Goal: Information Seeking & Learning: Learn about a topic

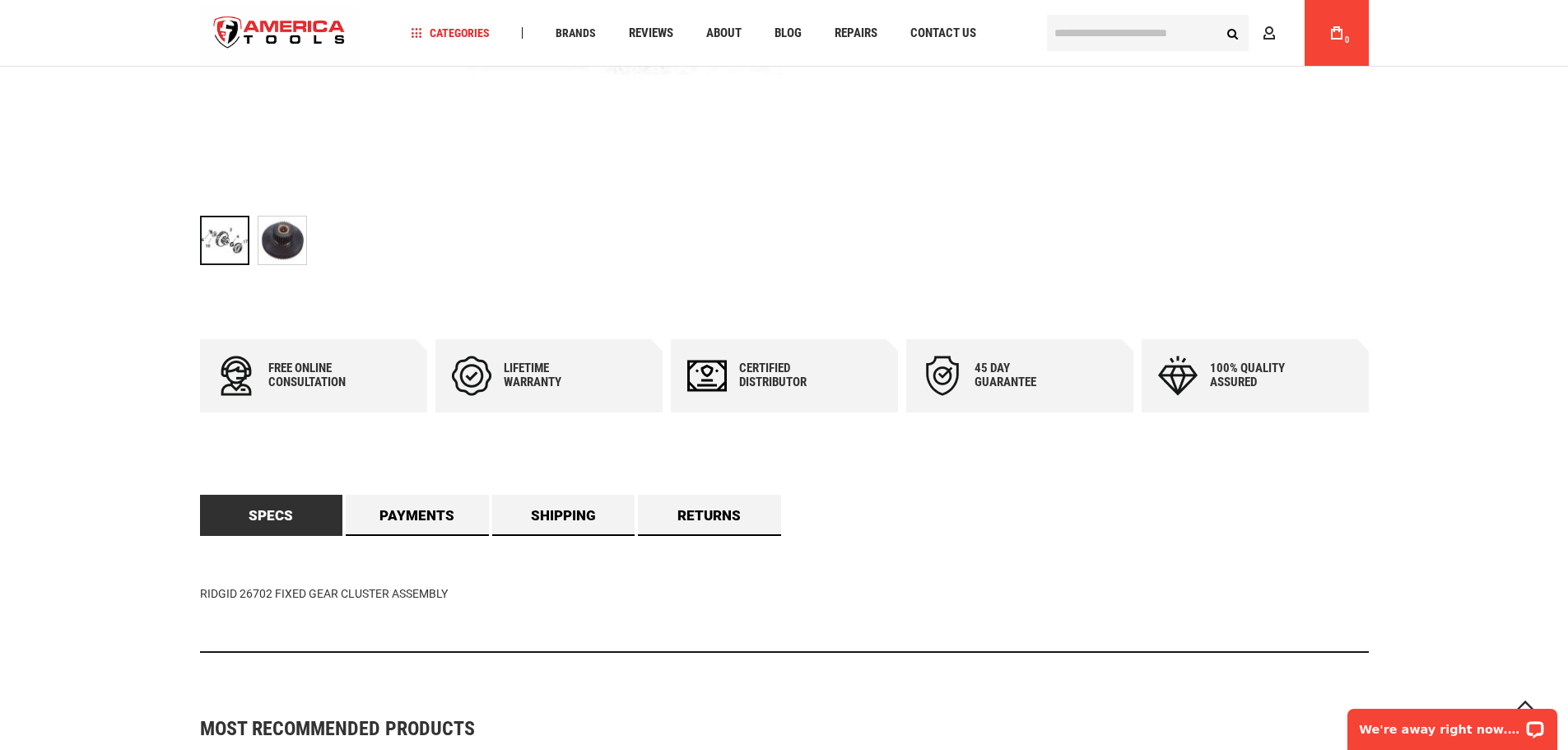
scroll to position [741, 0]
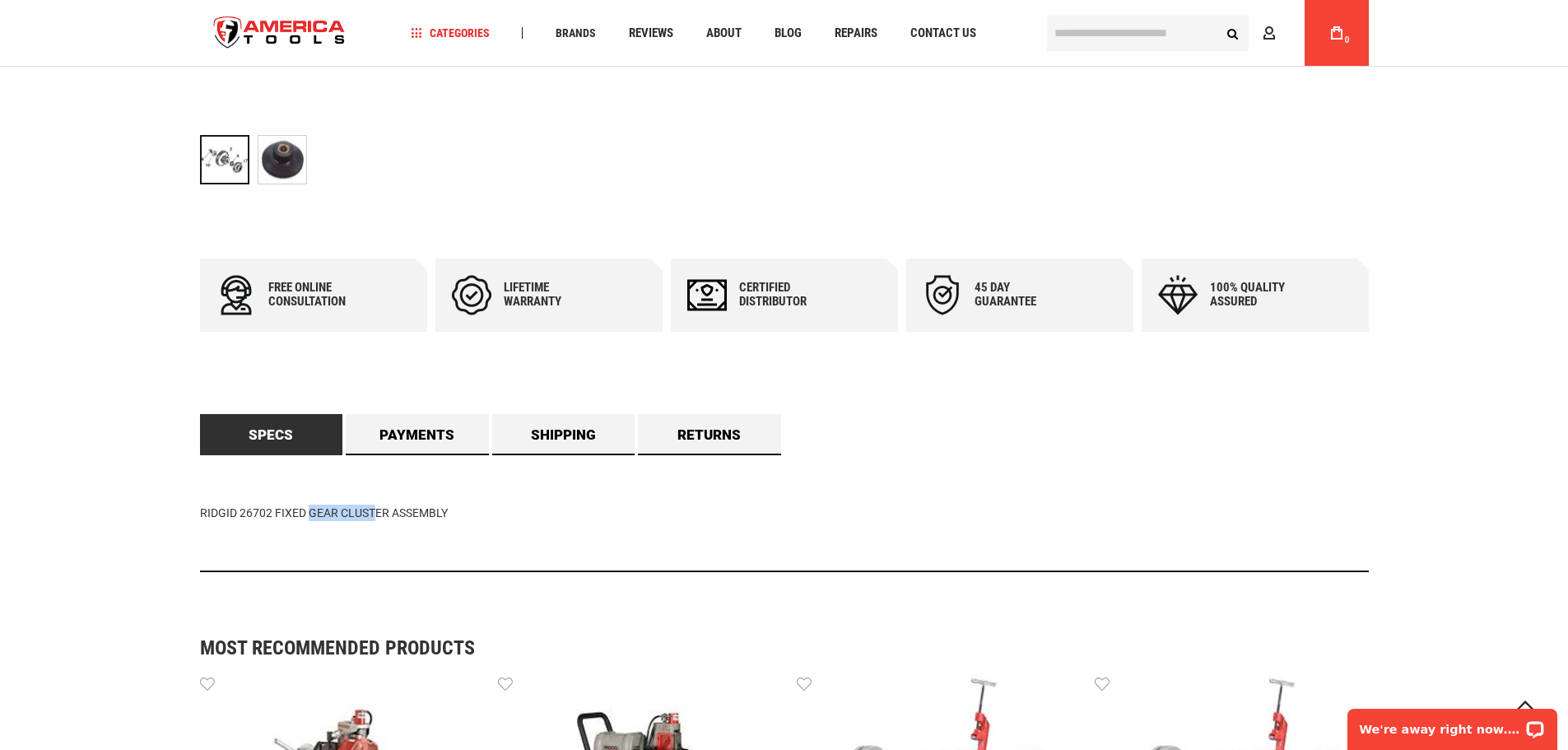
drag, startPoint x: 273, startPoint y: 511, endPoint x: 333, endPoint y: 515, distance: 60.1
click at [333, 515] on div "RIDGID 26702 FIXED GEAR CLUSTER ASSEMBLY" at bounding box center [784, 513] width 1168 height 116
copy div "FIXED GEAR"
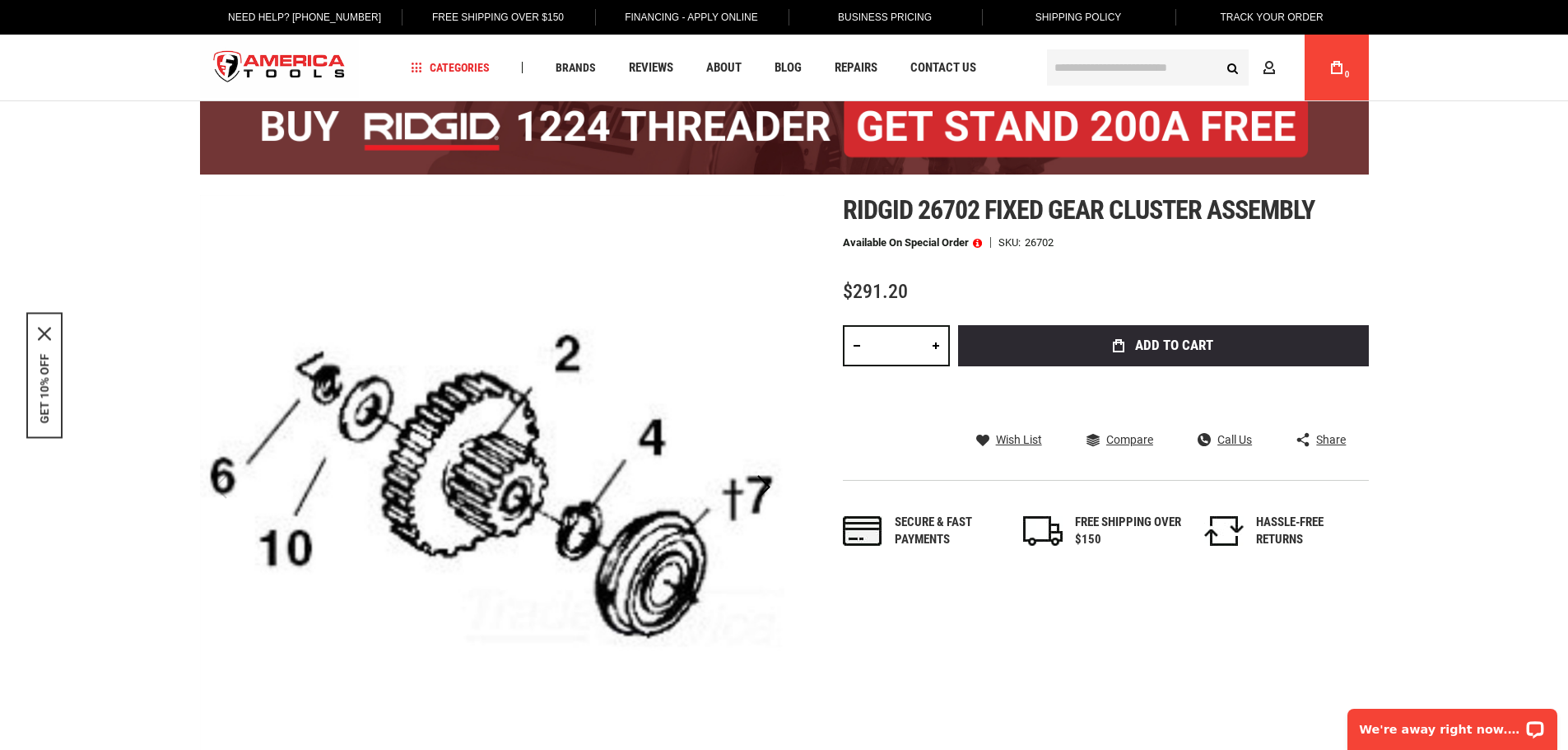
scroll to position [0, 0]
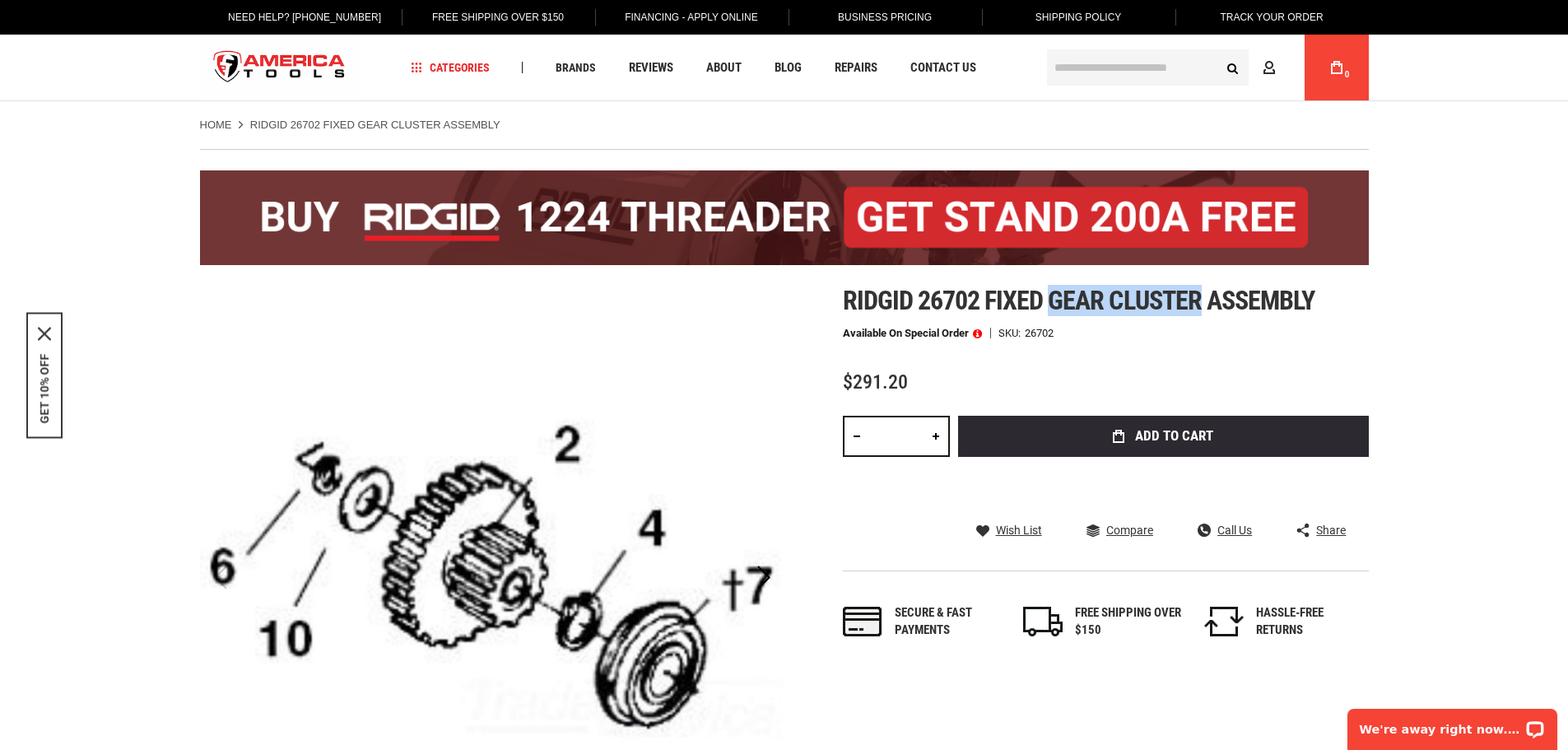
drag, startPoint x: 1052, startPoint y: 301, endPoint x: 1198, endPoint y: 306, distance: 146.1
click at [1198, 306] on span "Ridgid 26702 fixed gear cluster assembly" at bounding box center [1078, 300] width 472 height 31
copy span "gear cluster"
click at [1114, 61] on input "text" at bounding box center [1147, 67] width 202 height 37
paste input "**********"
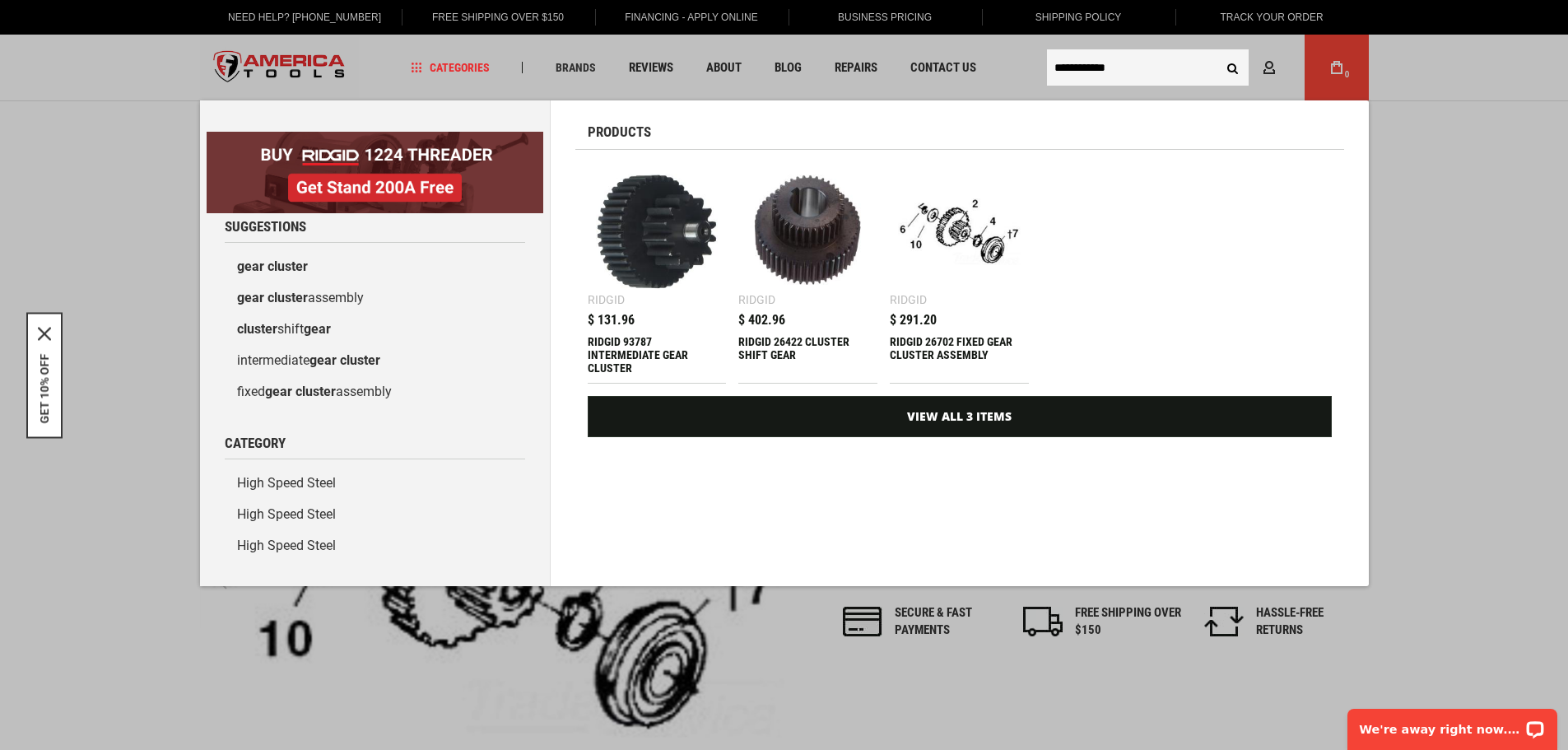
type input "**********"
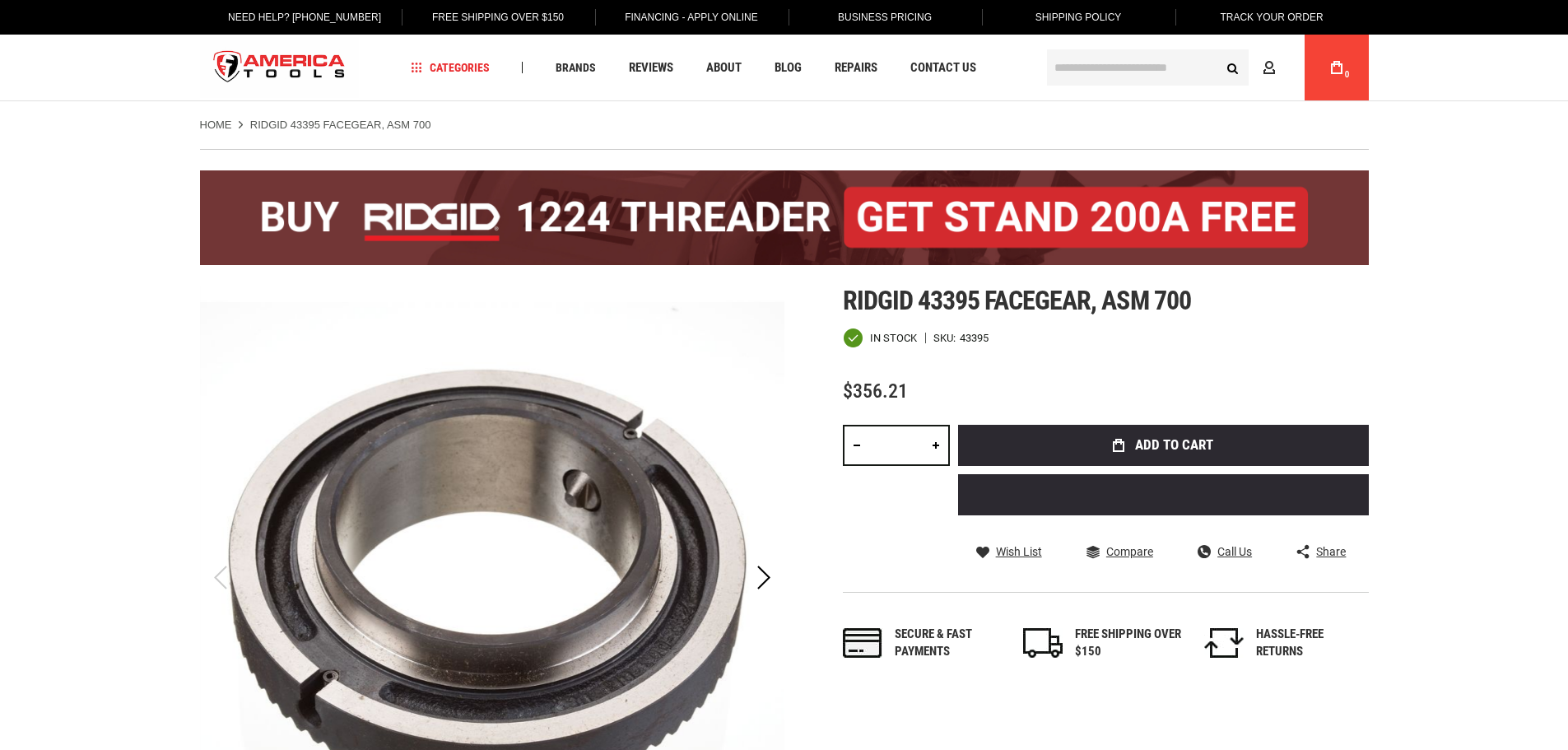
click at [1048, 309] on span "Ridgid 43395 facegear, asm 700" at bounding box center [1016, 300] width 348 height 31
copy span "facegear"
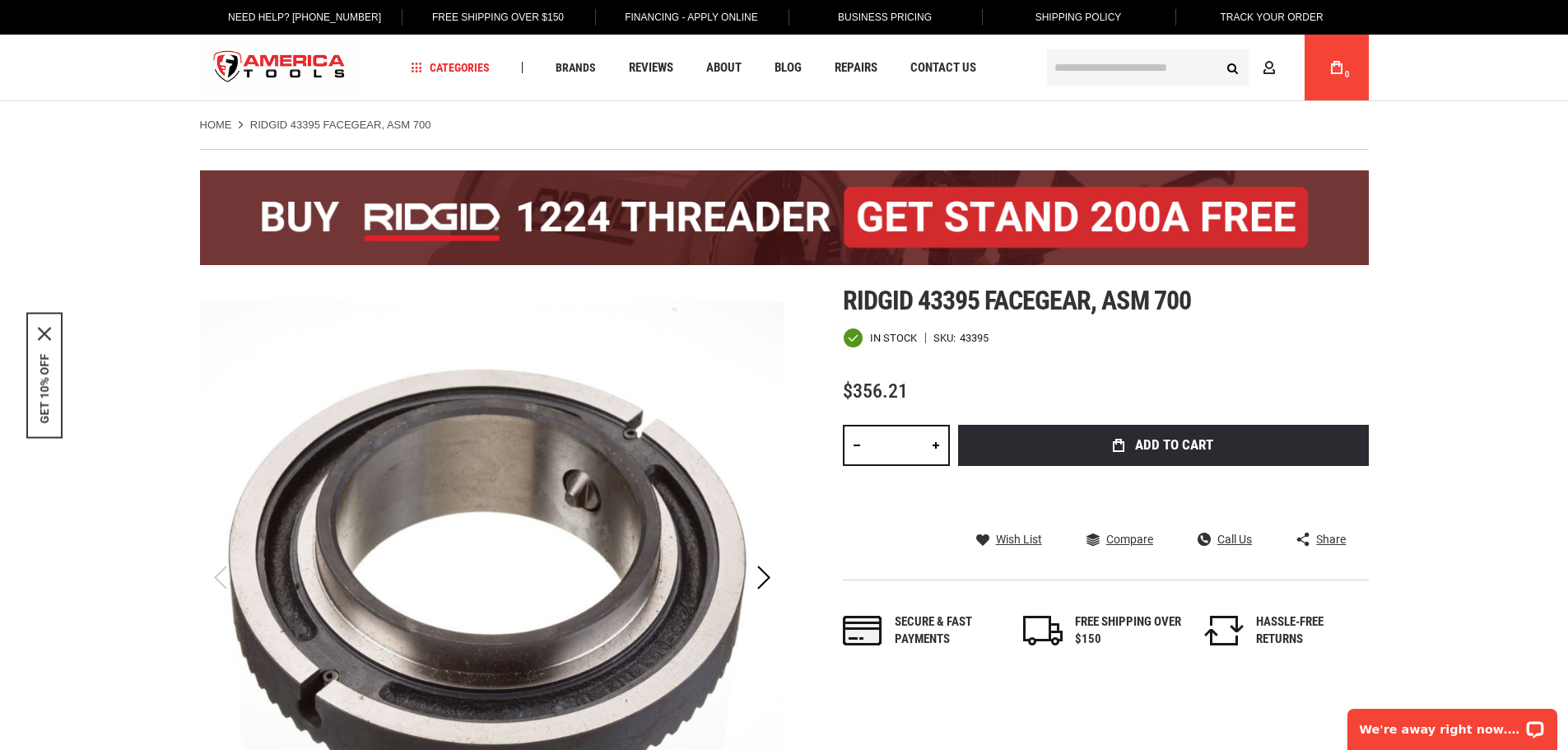
click at [974, 340] on div "43395" at bounding box center [974, 338] width 29 height 11
copy div "43395"
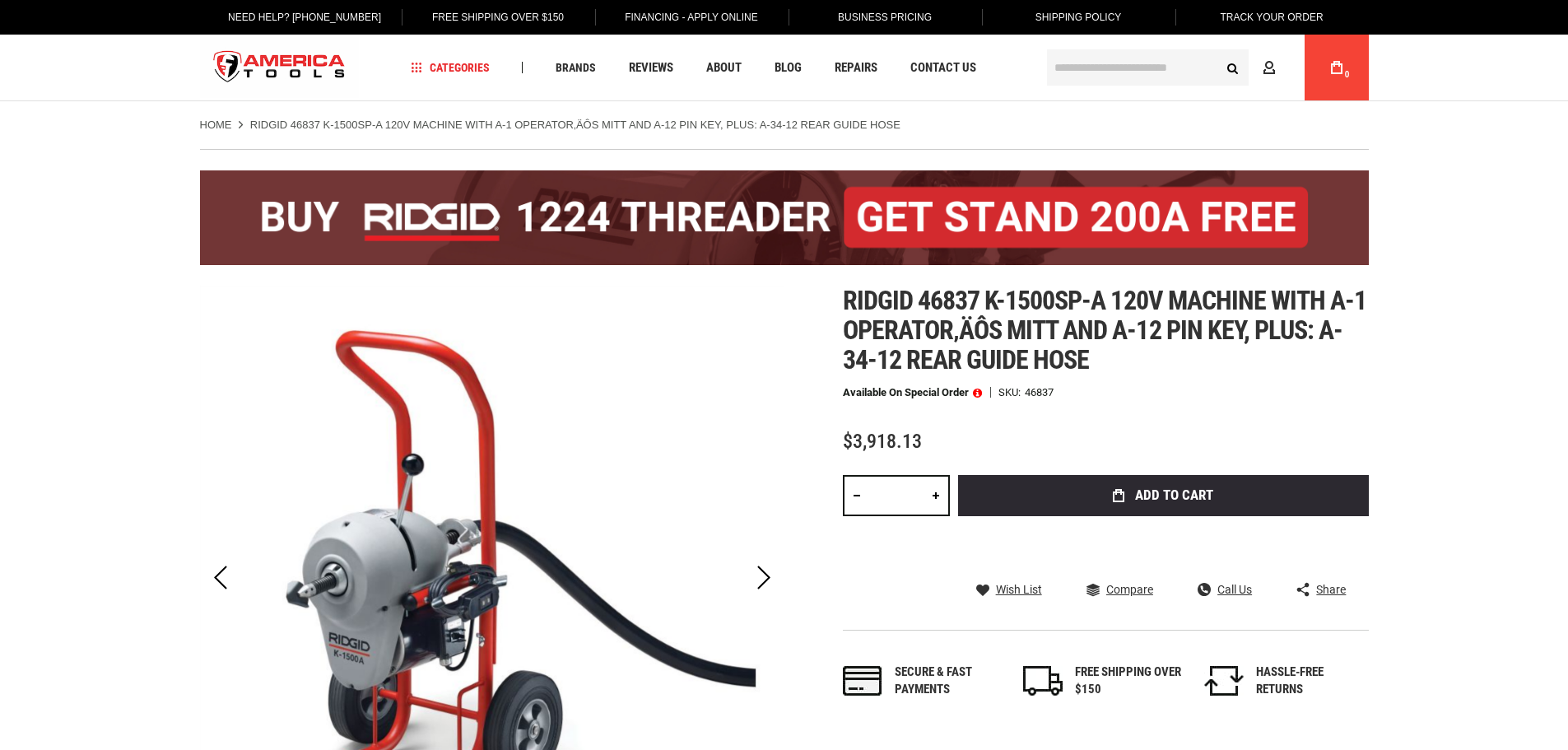
drag, startPoint x: 0, startPoint y: 0, endPoint x: 1492, endPoint y: 141, distance: 1498.6
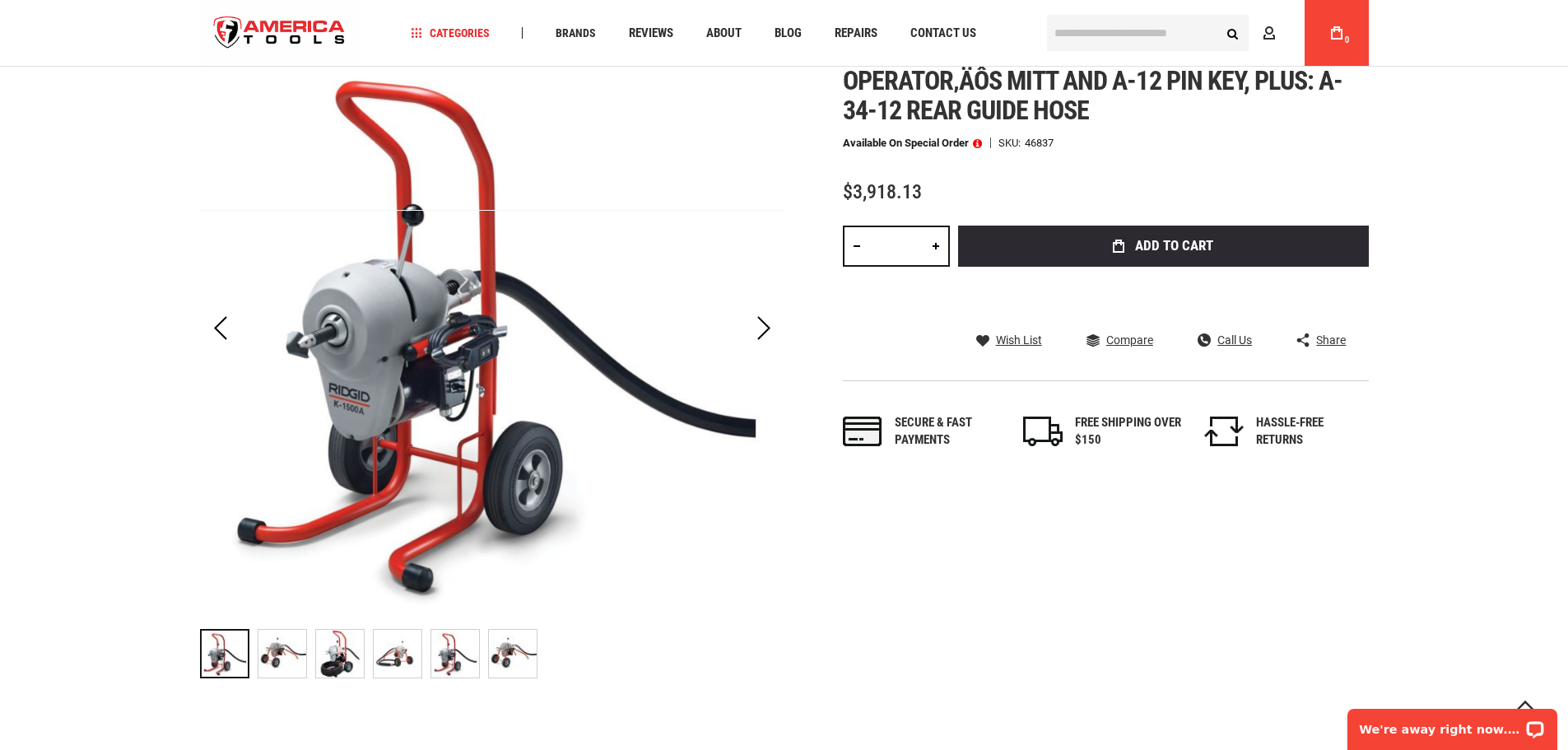
scroll to position [82, 0]
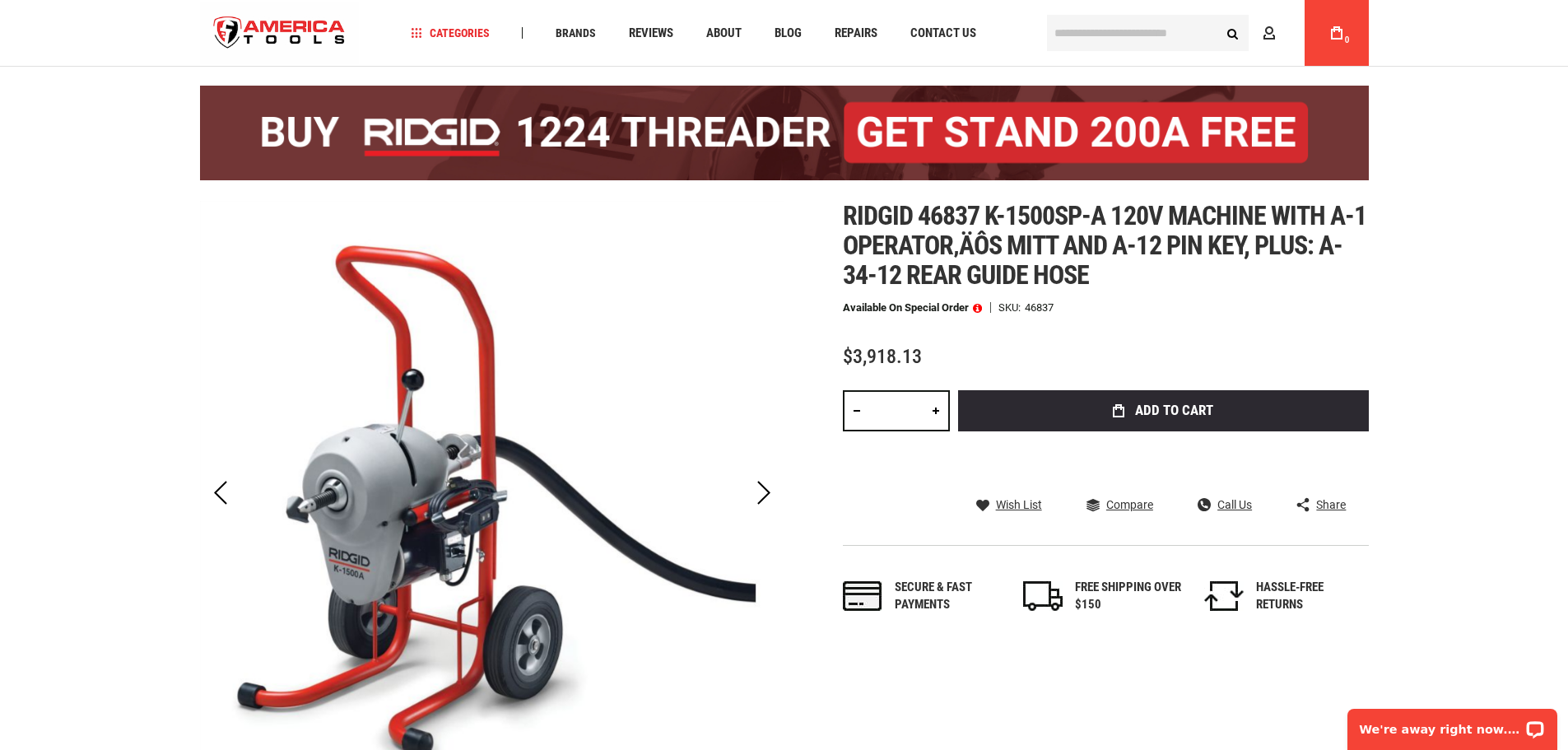
click at [1048, 307] on div "46837" at bounding box center [1039, 307] width 29 height 11
copy div "46837"
click at [1167, 323] on div "Ridgid 46837 k-1500sp-a 120v machine with a-1 operator‚Äôs mitt and a-12 pin ke…" at bounding box center [1105, 423] width 526 height 446
click at [1162, 331] on div "Ridgid 46837 k-1500sp-a 120v machine with a-1 operator‚Äôs mitt and a-12 pin ke…" at bounding box center [1105, 423] width 526 height 446
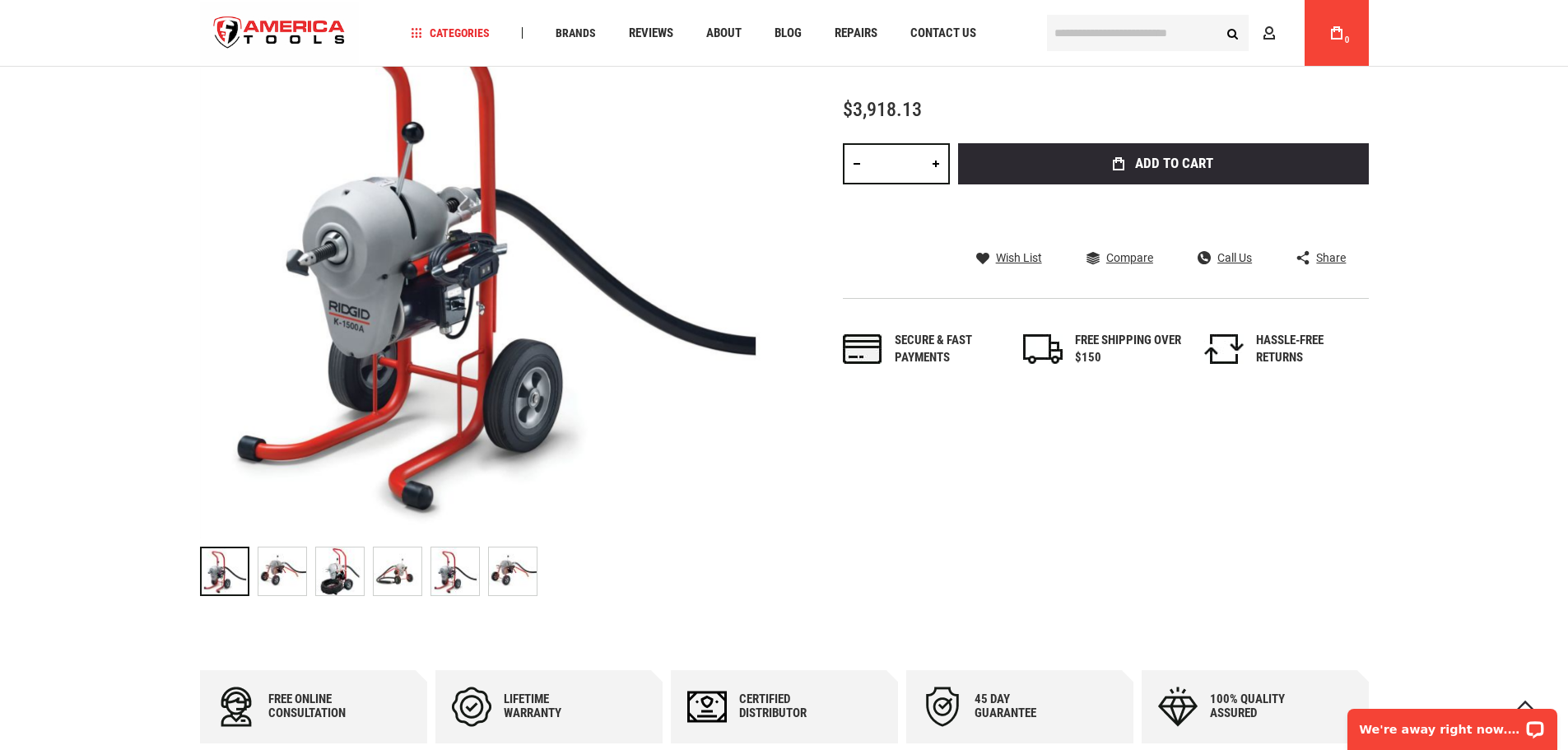
scroll to position [0, 0]
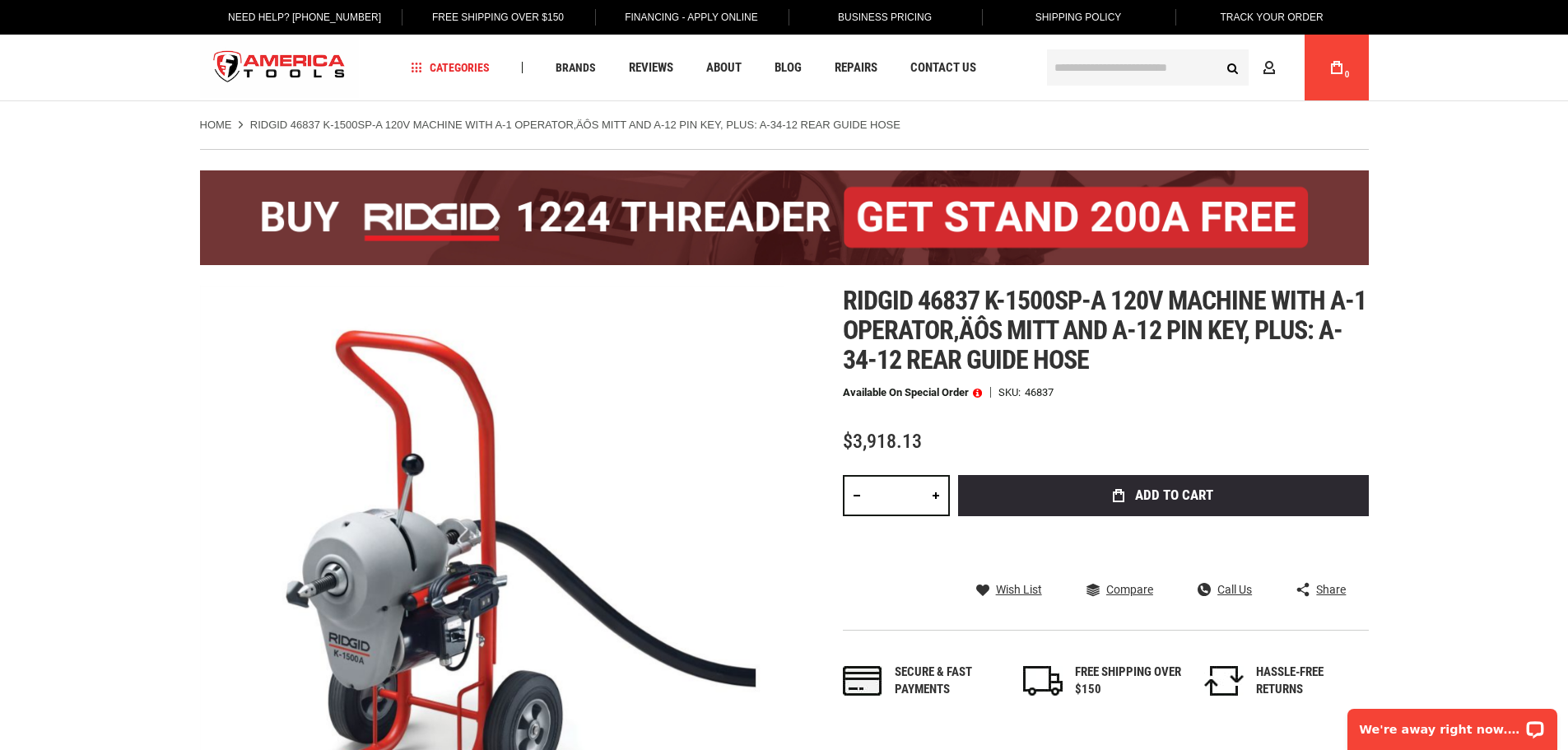
click at [1230, 292] on span "Ridgid 46837 k-1500sp-a 120v machine with a-1 operator‚Äôs mitt and a-12 pin ke…" at bounding box center [1105, 330] width 524 height 90
copy span "machine"
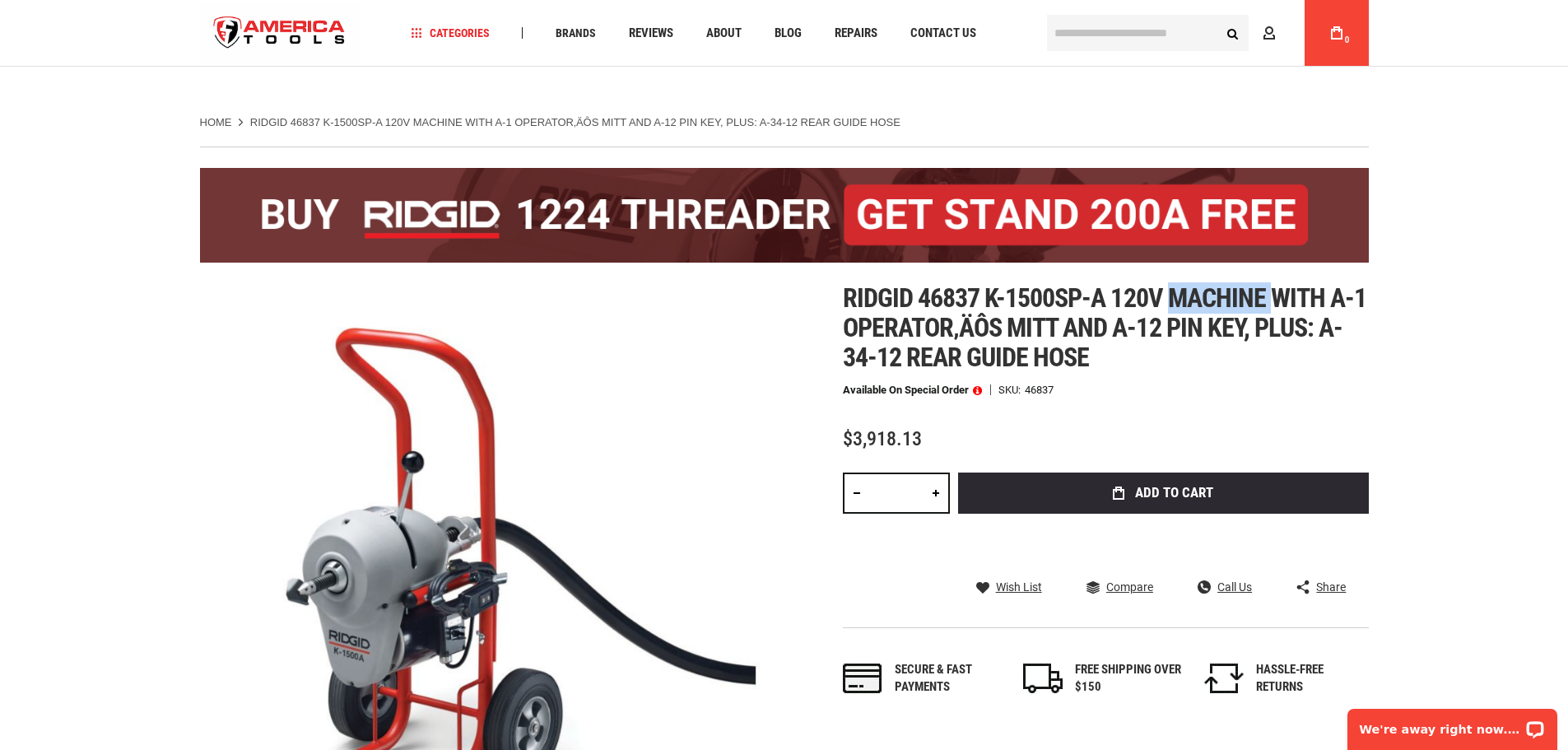
scroll to position [412, 0]
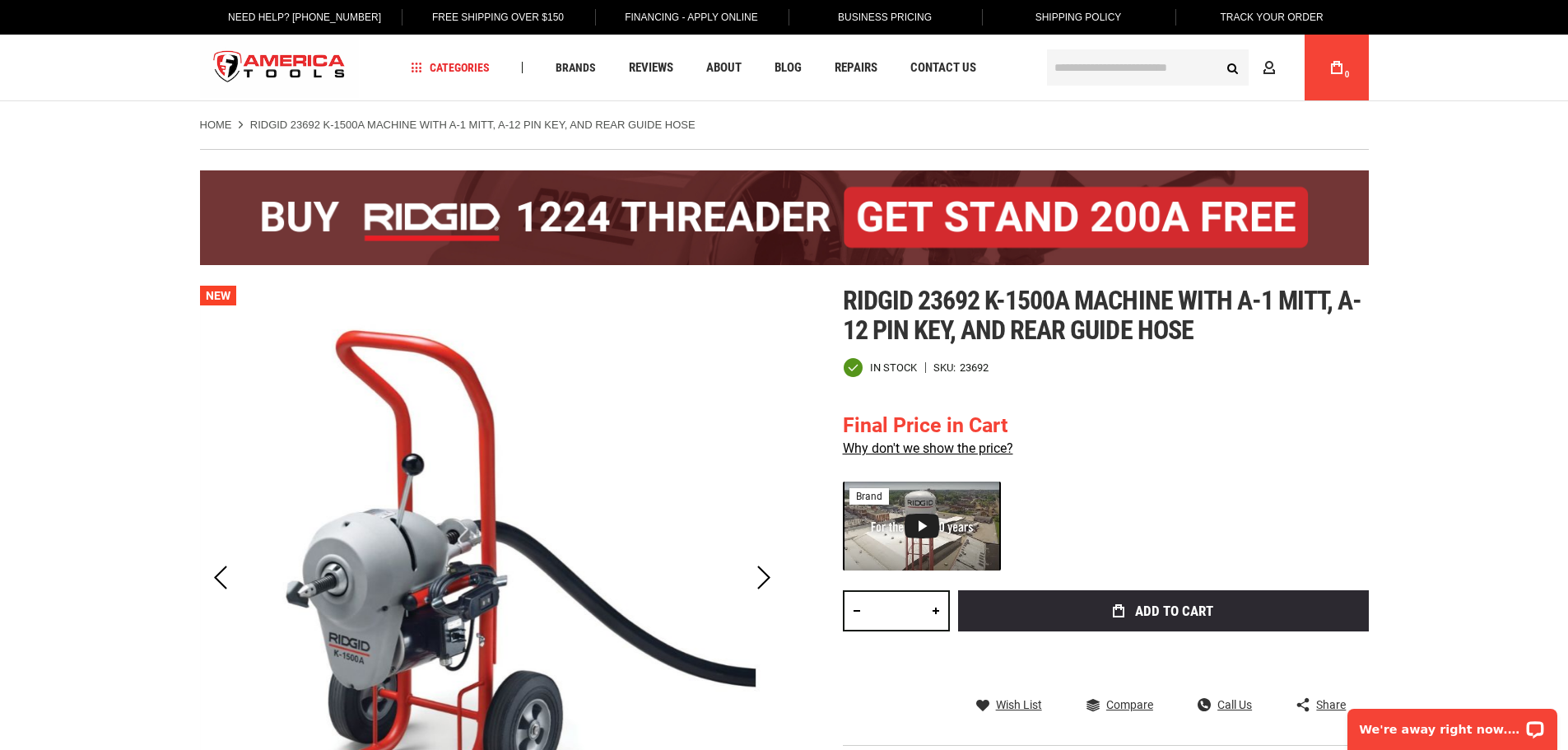
click at [1131, 65] on input "text" at bounding box center [1147, 67] width 202 height 37
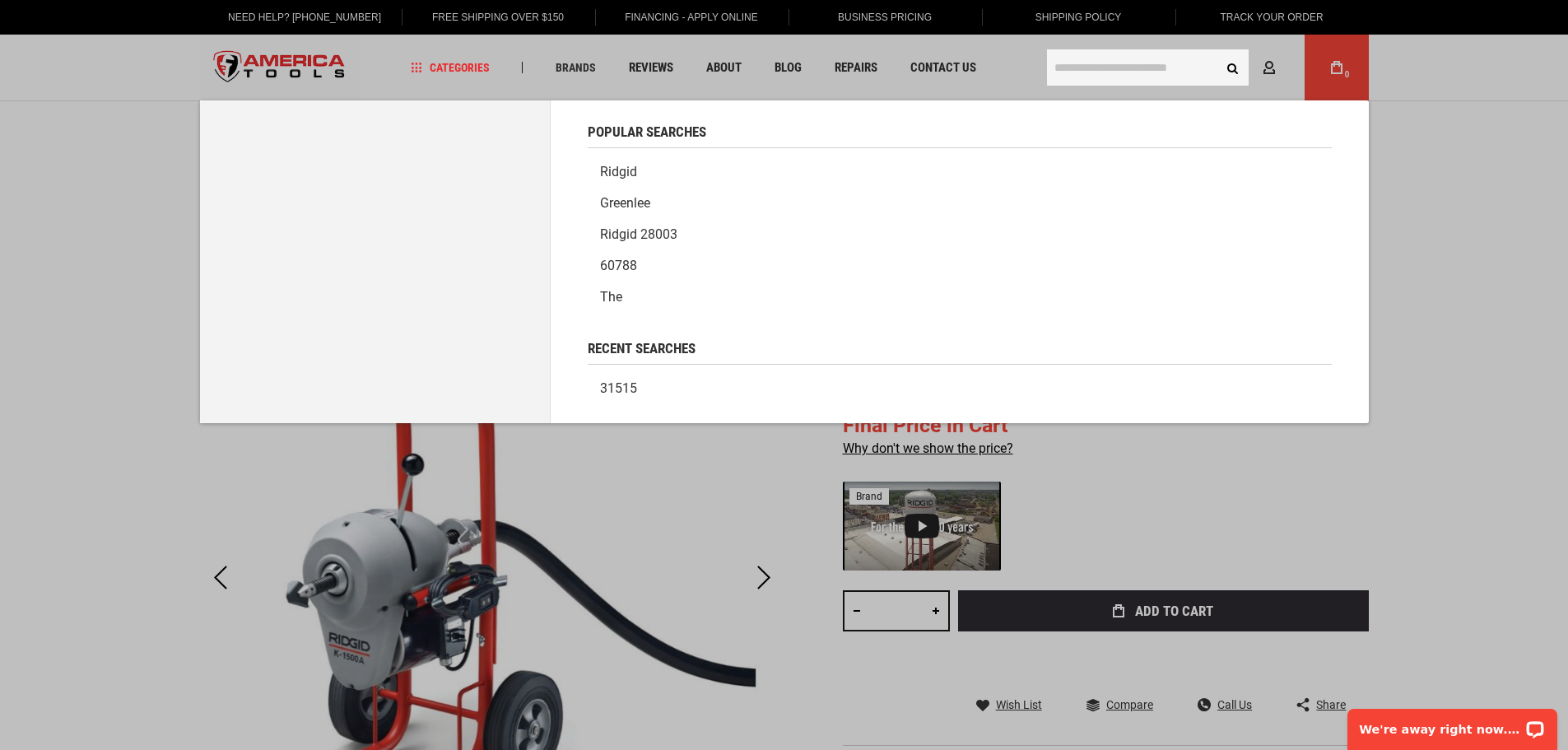
paste input "**********"
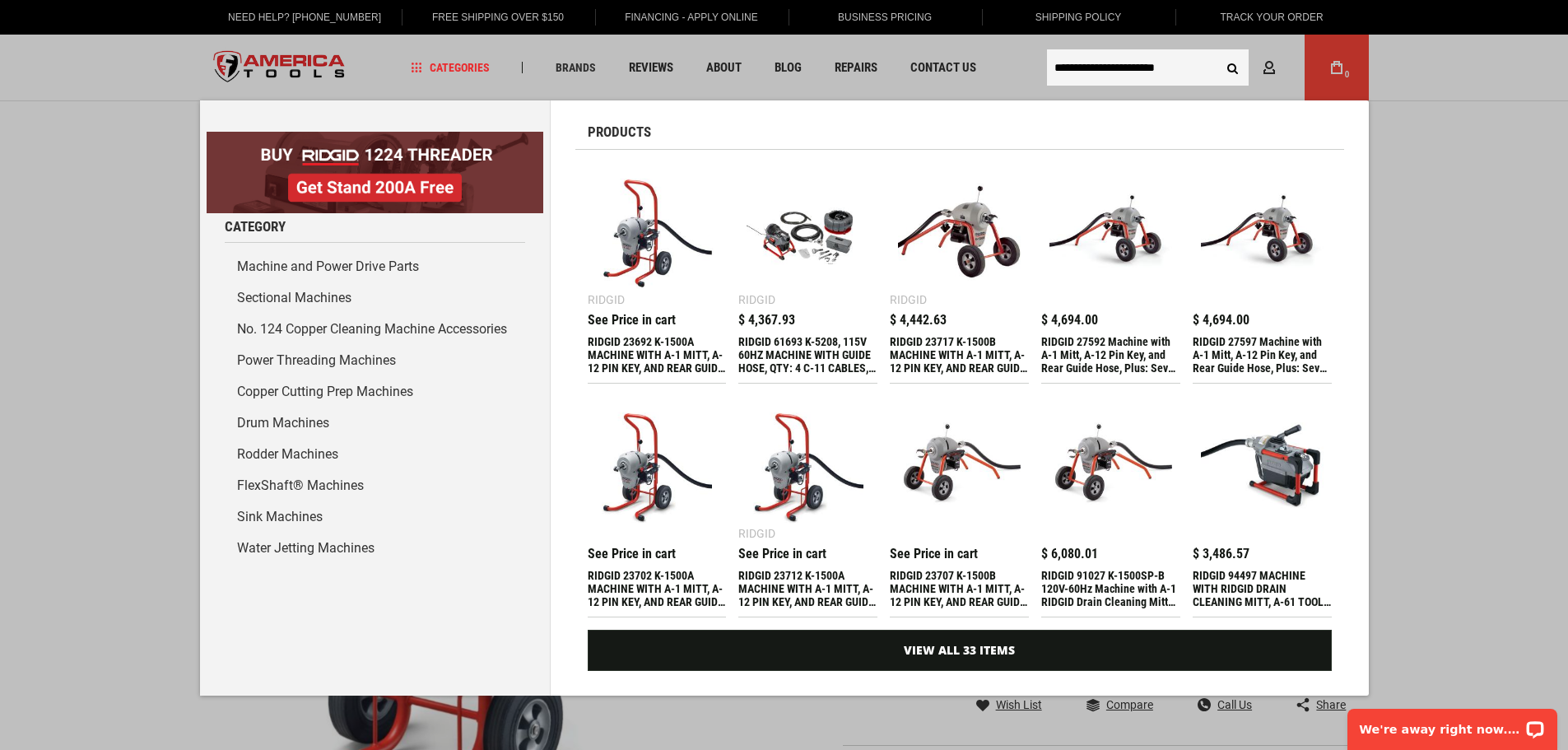
type input "**********"
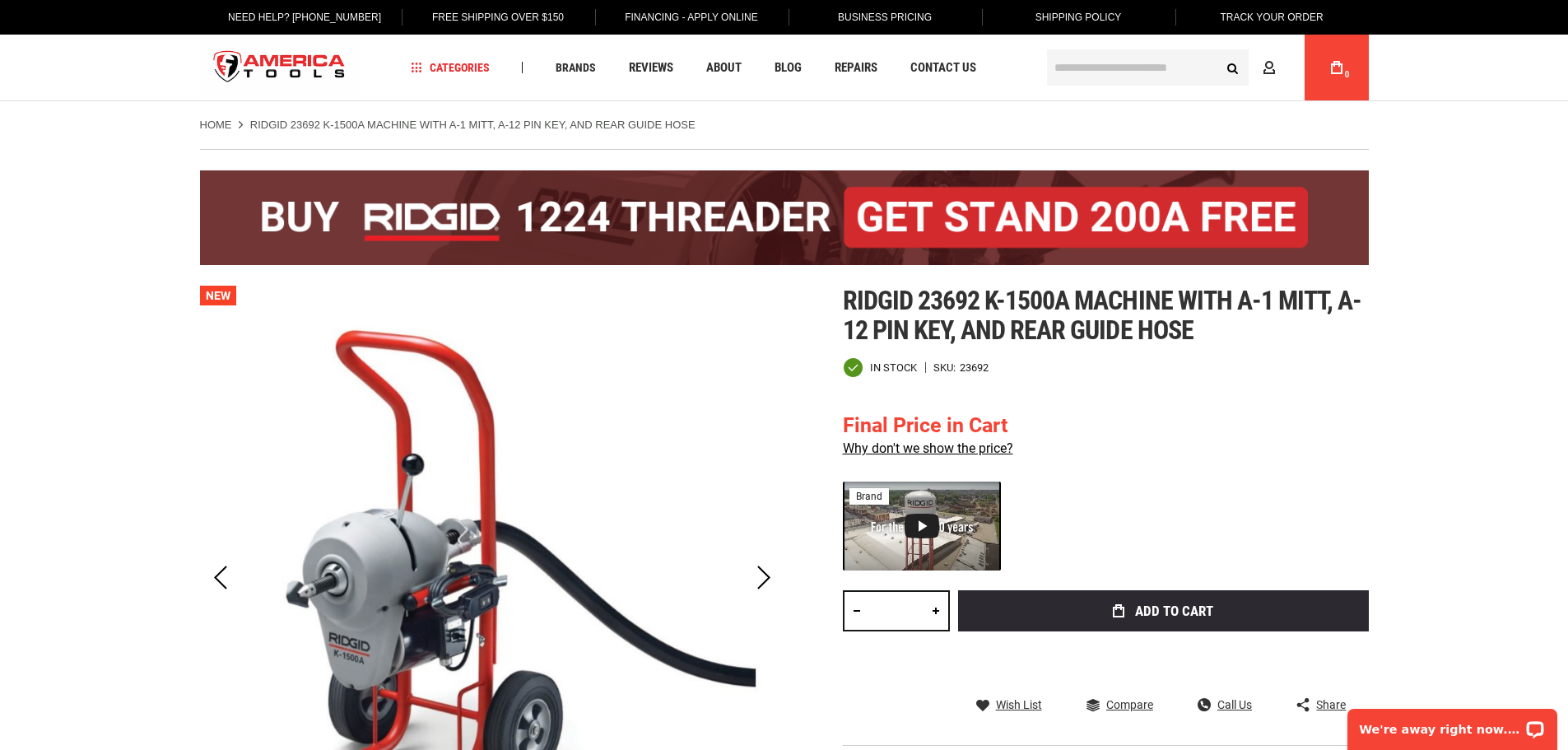
click at [1134, 64] on input "text" at bounding box center [1147, 67] width 202 height 37
paste input "**********"
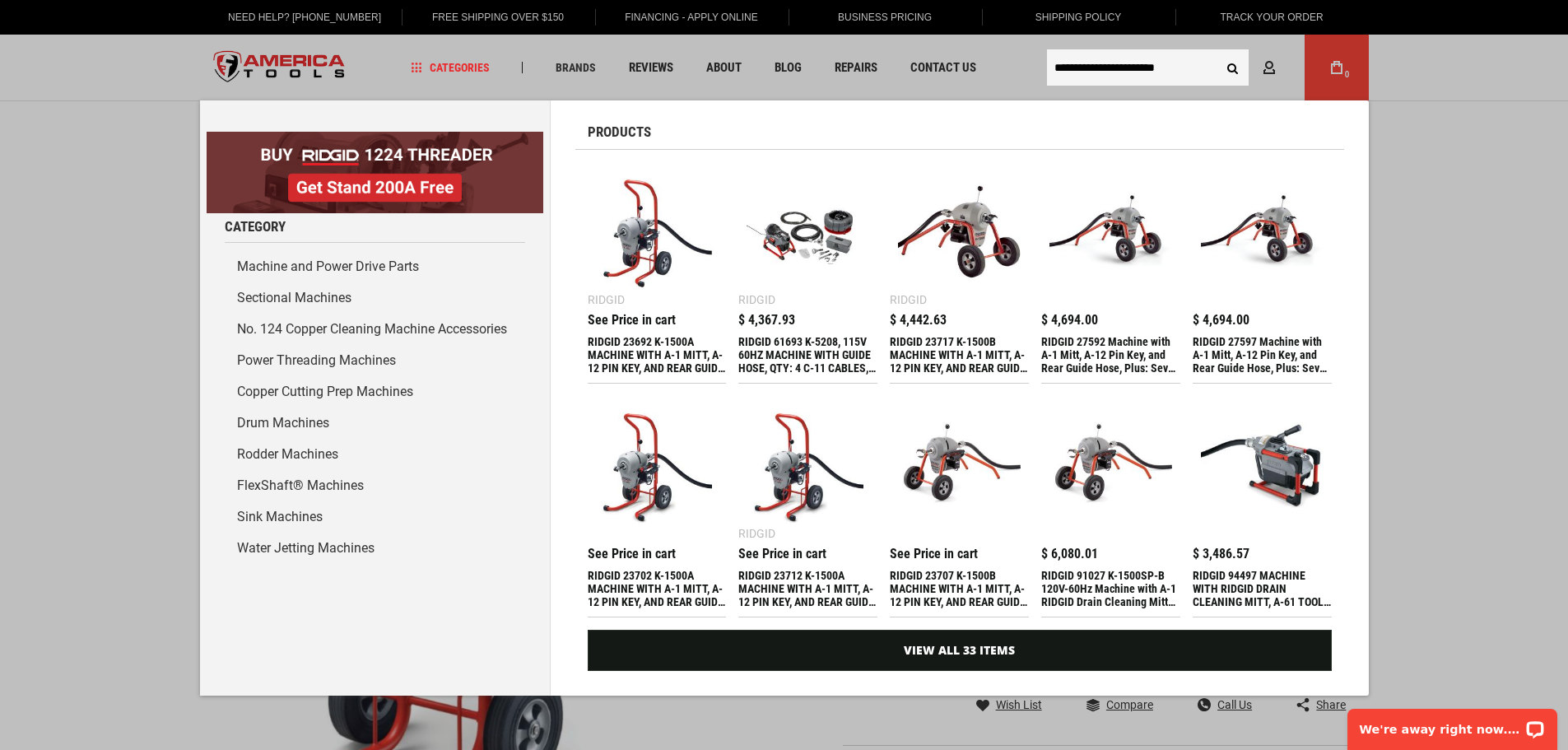
type input "**********"
click at [1217, 52] on button "Search" at bounding box center [1232, 67] width 31 height 31
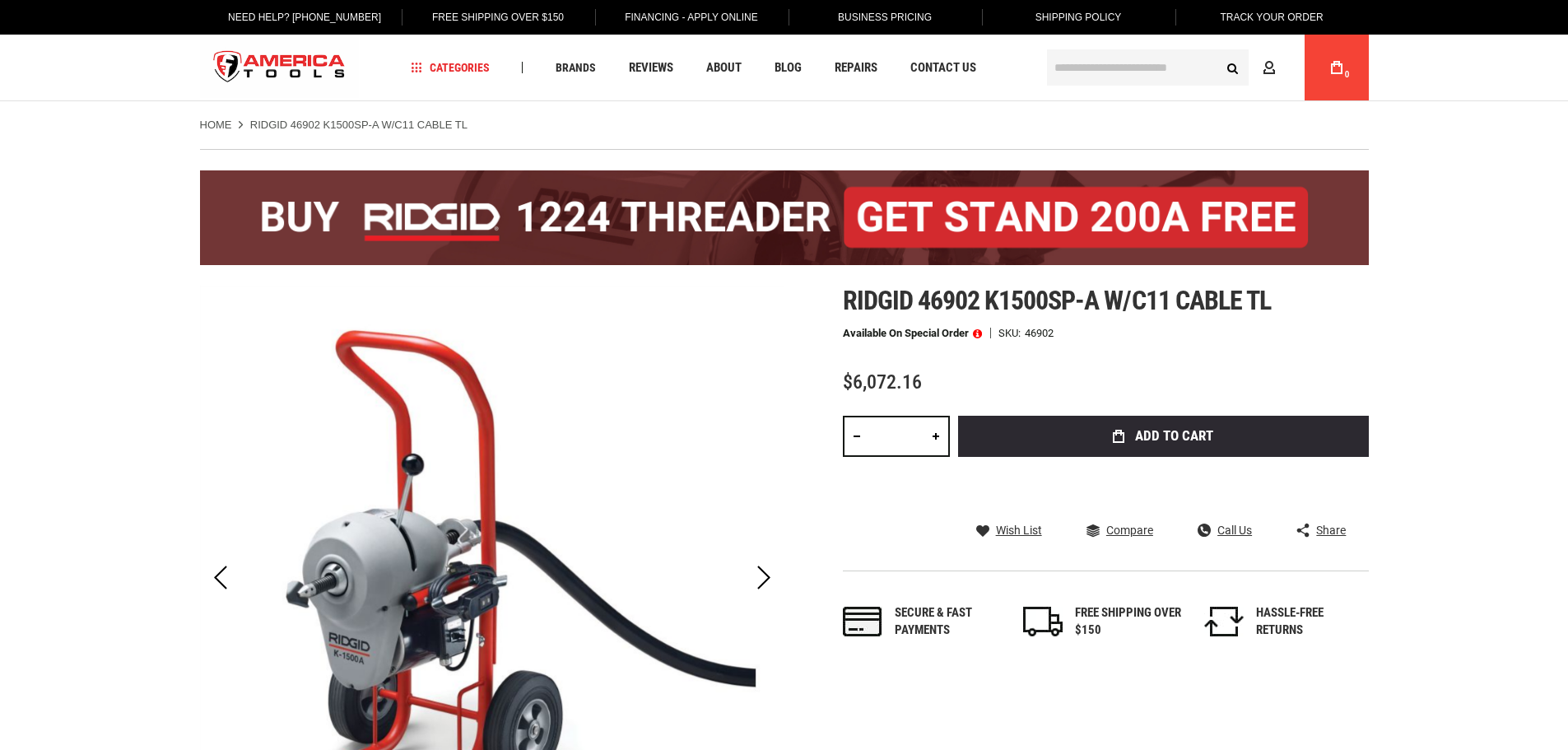
click at [1145, 330] on div "Available on Special Order SKU 46902" at bounding box center [1105, 333] width 526 height 12
click at [1036, 332] on div "46902" at bounding box center [1039, 332] width 29 height 11
copy div "46902"
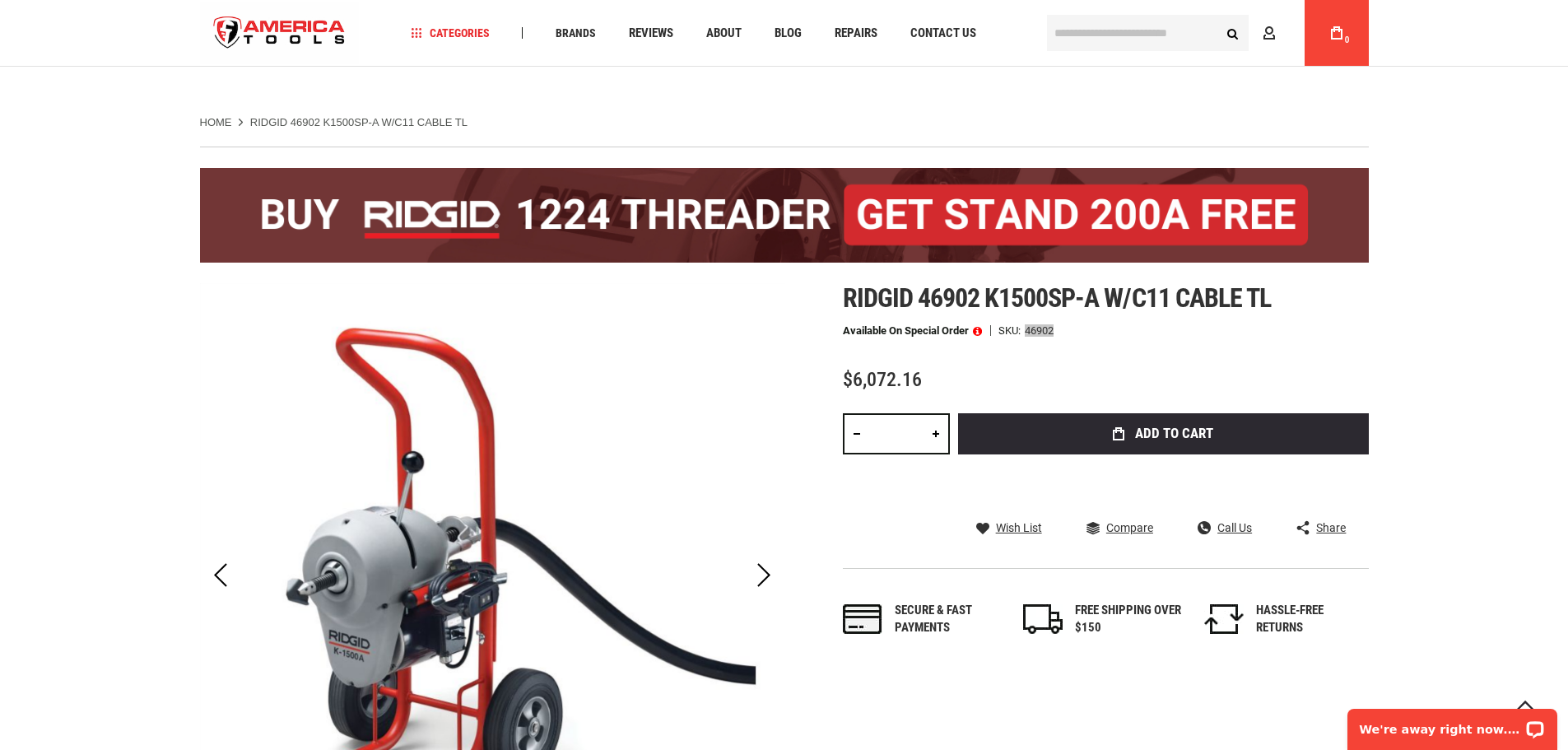
scroll to position [1395, 0]
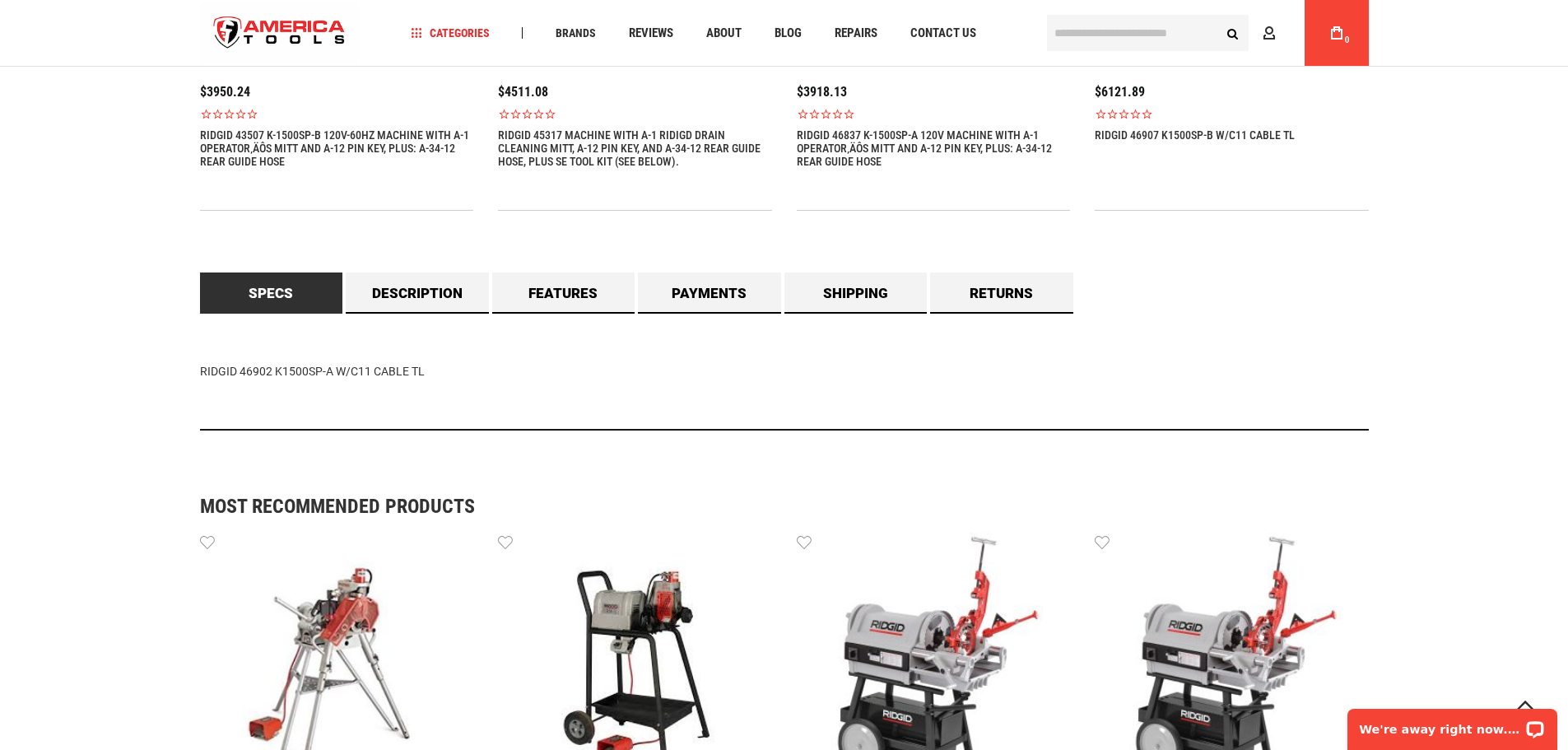
click at [1296, 276] on div "Specs RIDGID 46902 K1500SP-A W/C11 CABLE TL Description The finest all-around s…" at bounding box center [784, 357] width 1168 height 170
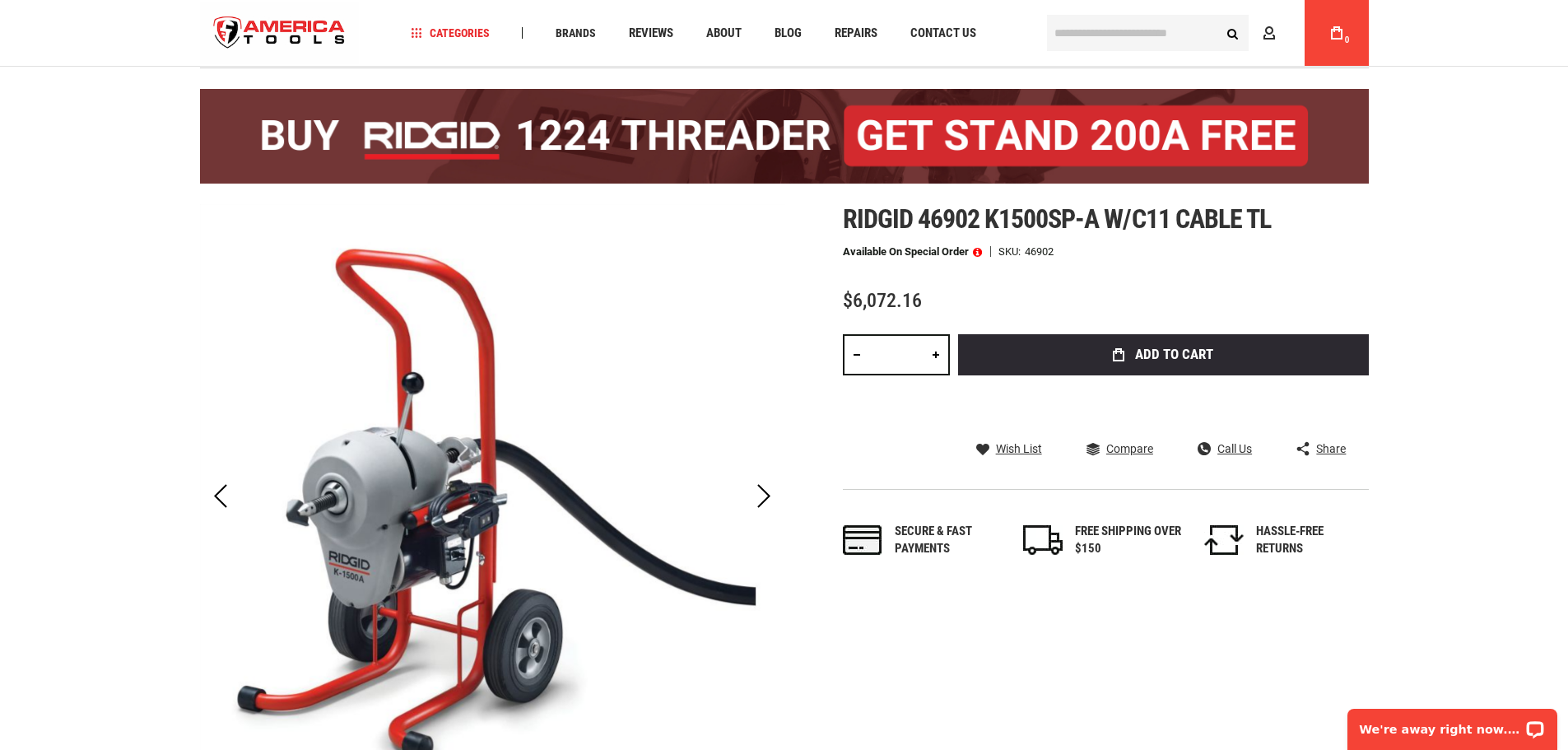
scroll to position [82, 0]
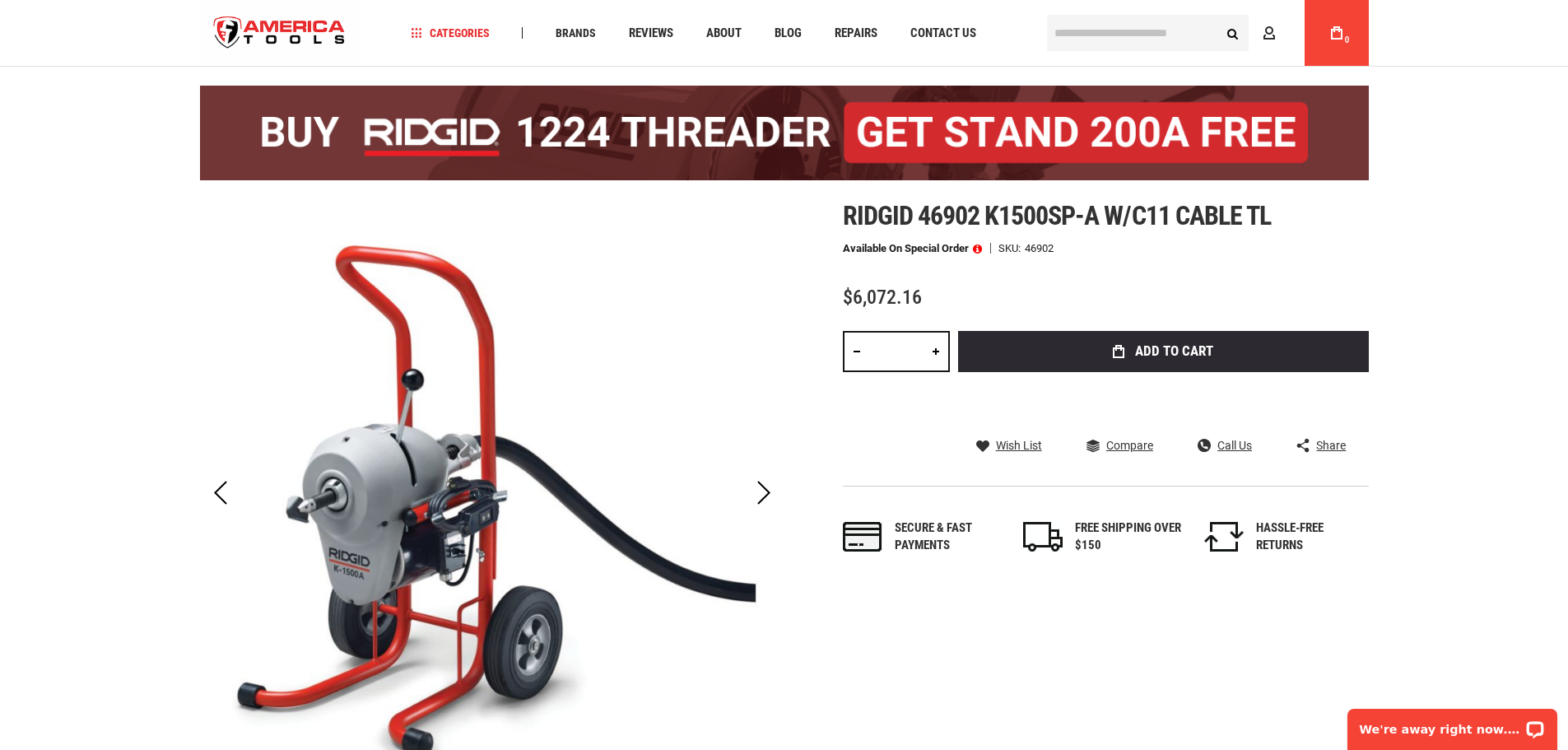
click at [1020, 207] on span "Ridgid 46902 k1500sp-a w/c11 cable tl" at bounding box center [1056, 215] width 428 height 31
copy span "k1500sp"
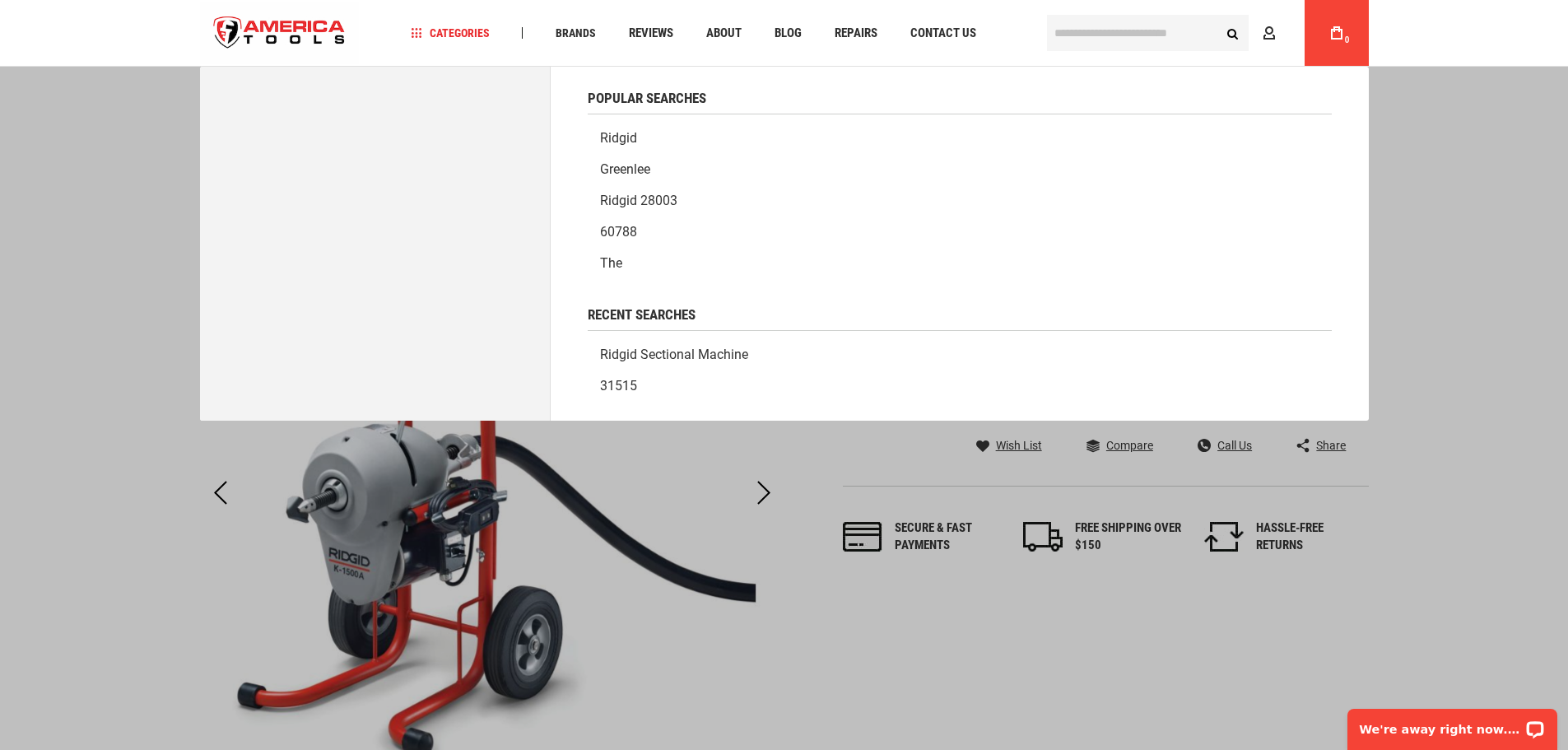
click at [1128, 35] on input "text" at bounding box center [1147, 32] width 202 height 37
paste input "*******"
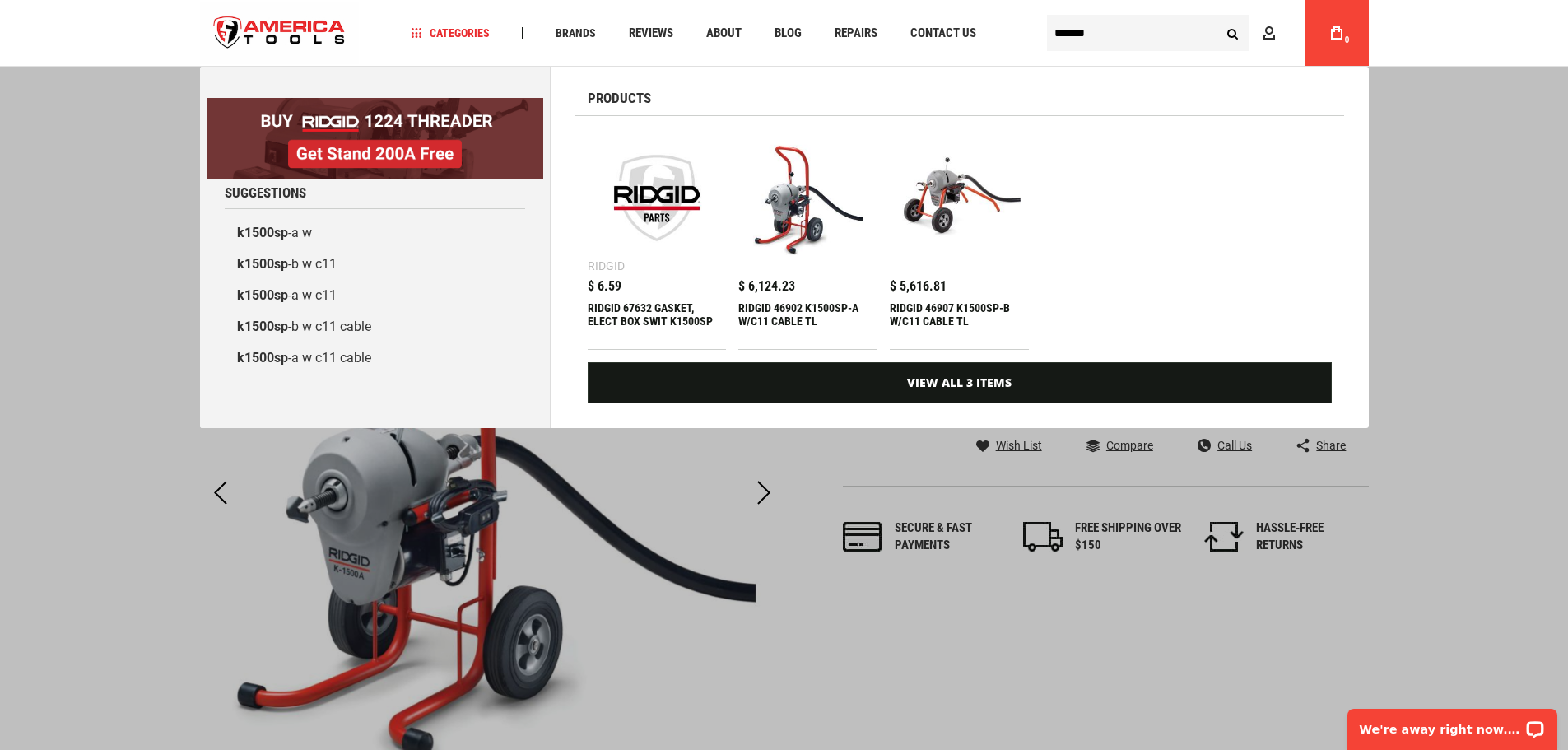
type input "*******"
click at [1217, 17] on button "Search" at bounding box center [1232, 32] width 31 height 31
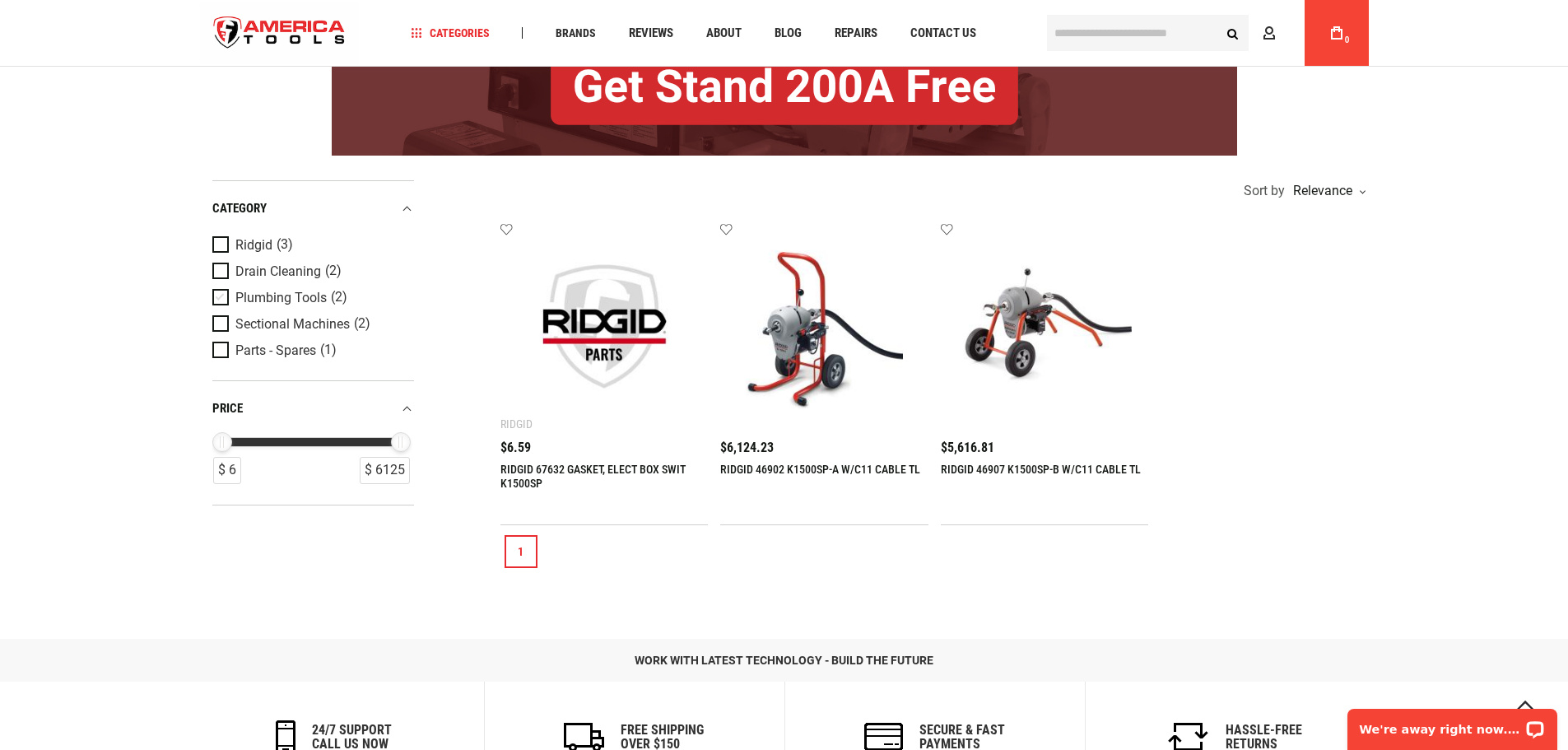
click at [261, 300] on span "Plumbing Tools" at bounding box center [281, 298] width 91 height 14
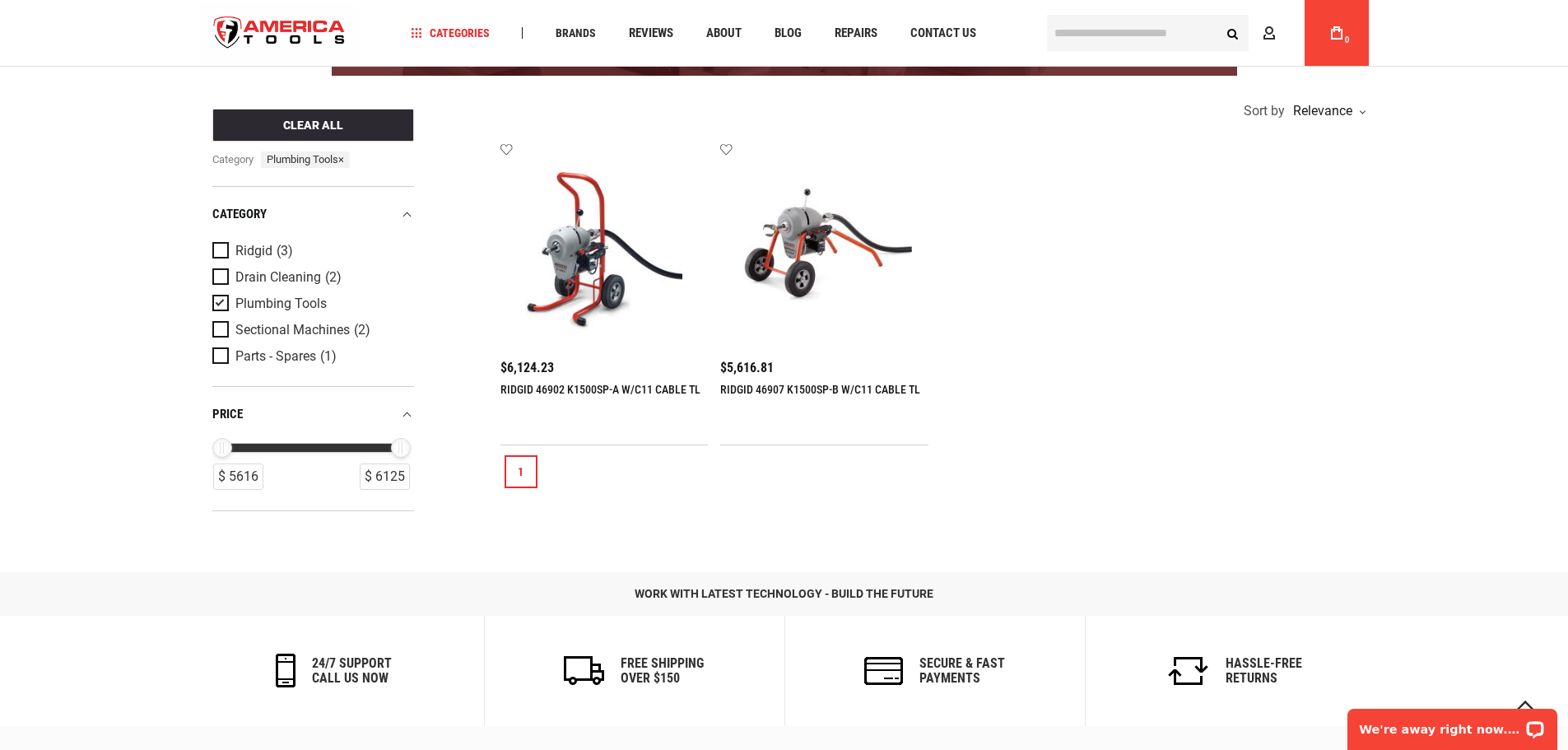
scroll to position [329, 0]
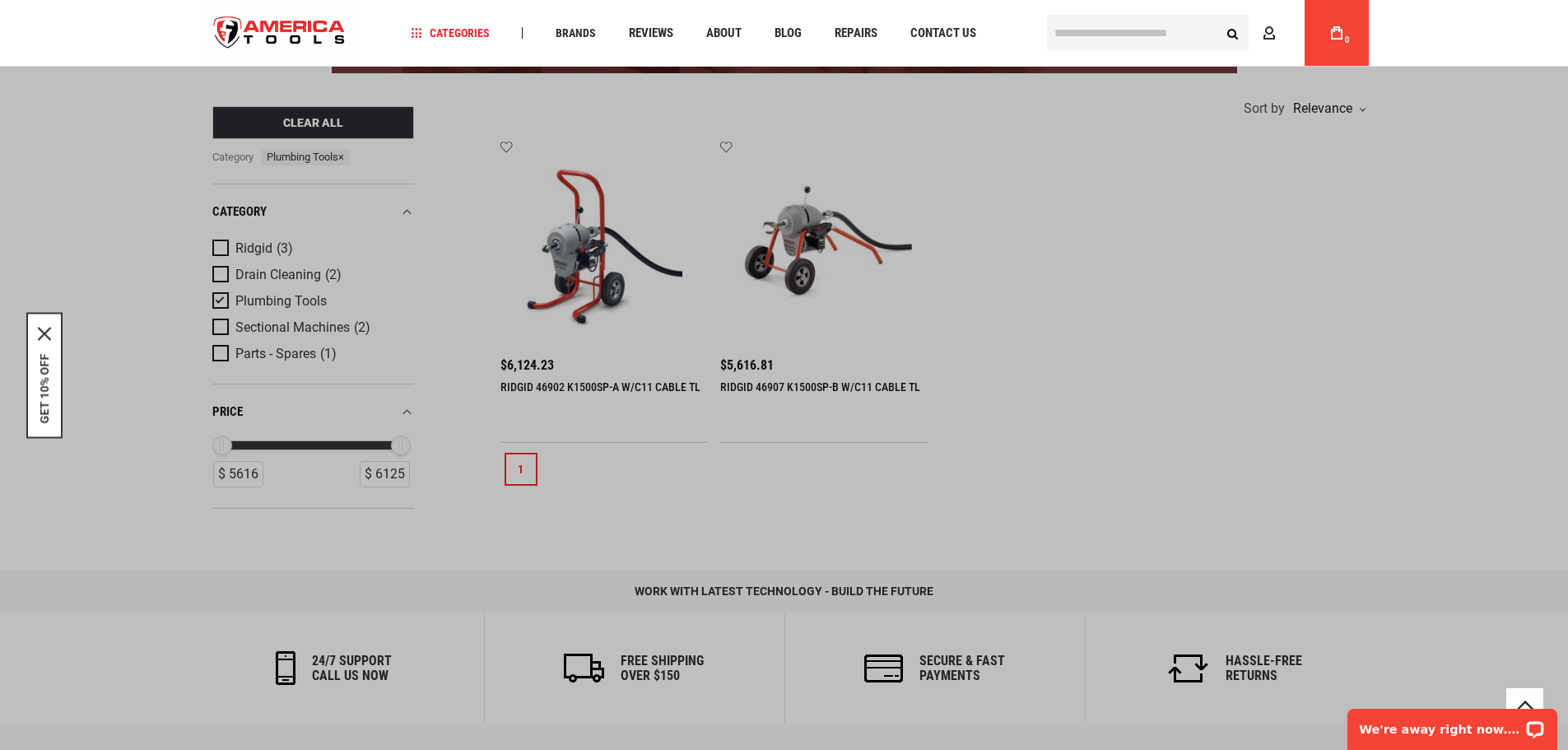
click at [1104, 31] on input "text" at bounding box center [1147, 32] width 202 height 37
paste input "*****"
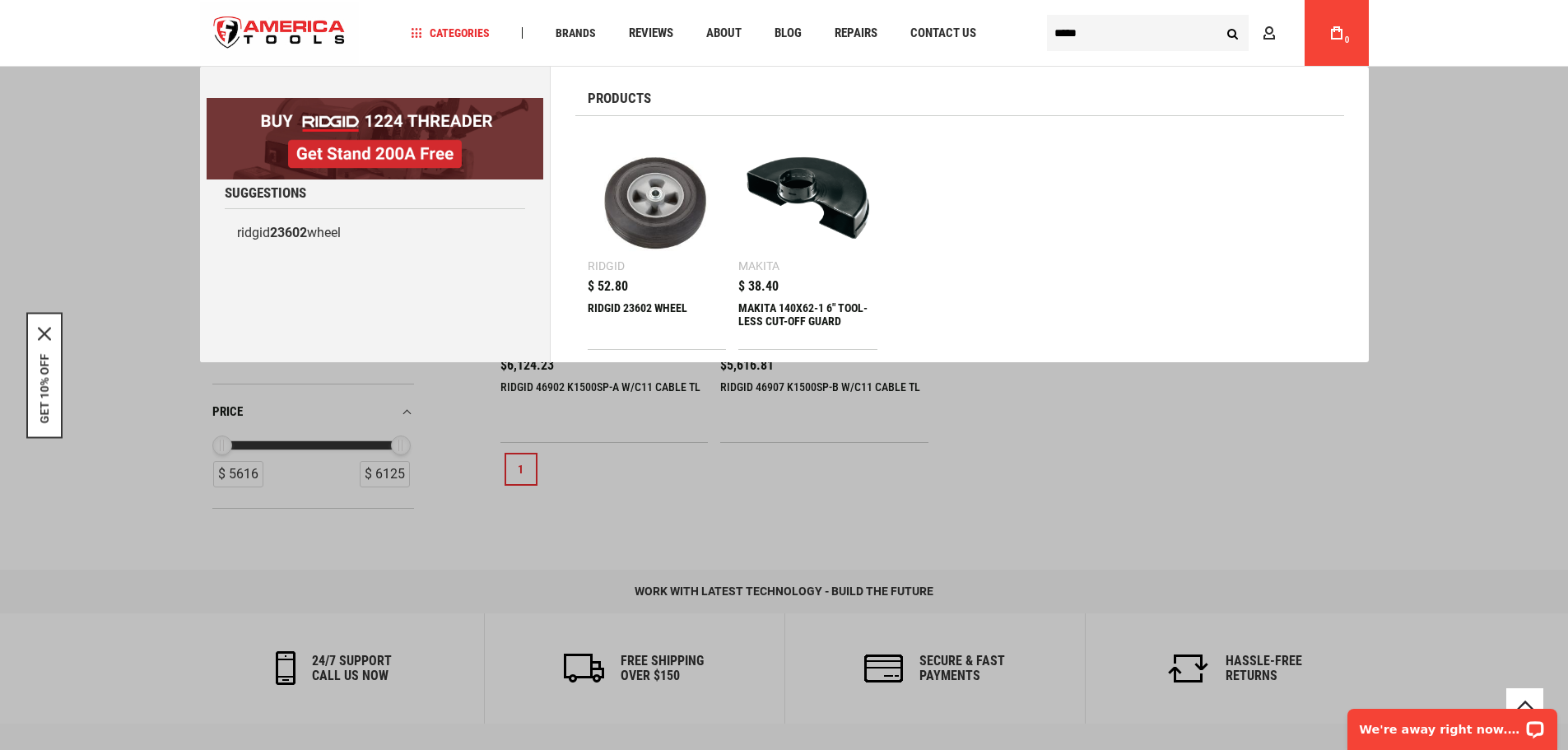
type input "*****"
click at [650, 220] on img at bounding box center [657, 198] width 122 height 122
click at [671, 224] on img at bounding box center [657, 198] width 122 height 122
